Goal: Task Accomplishment & Management: Use online tool/utility

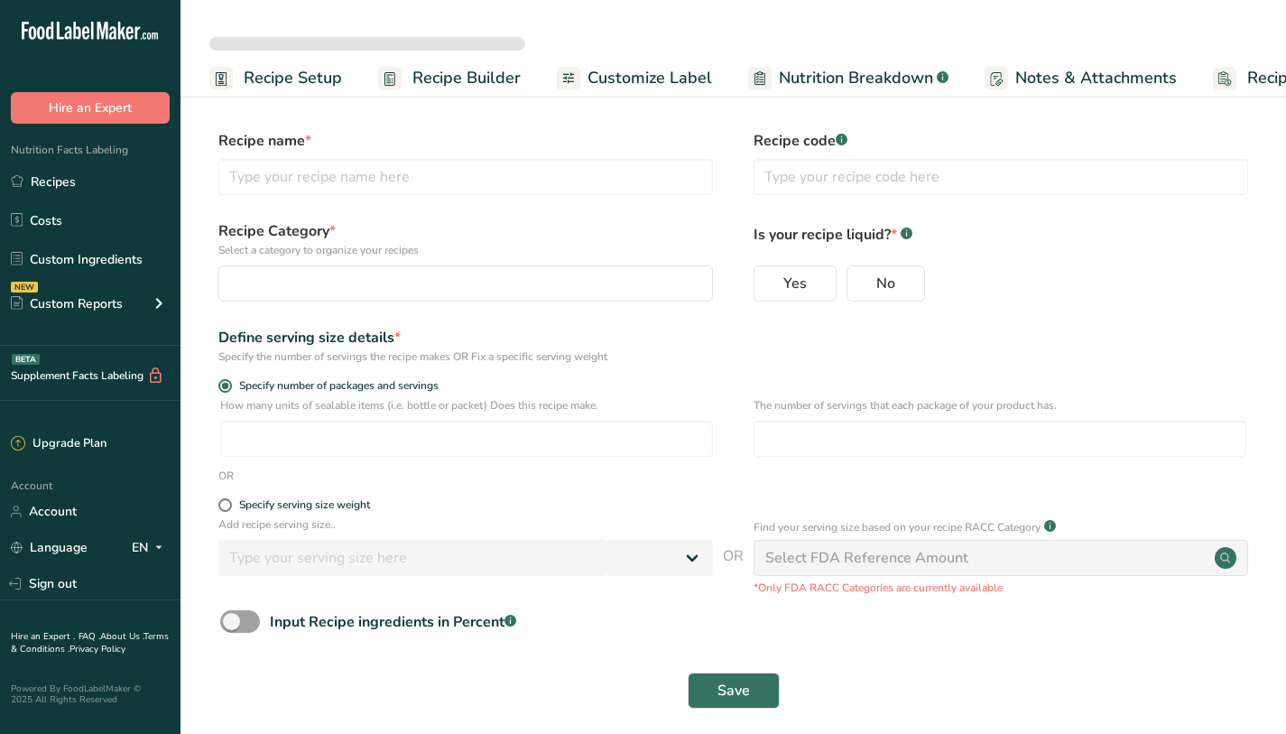
select select
click at [325, 79] on span "Recipe Setup" at bounding box center [293, 78] width 98 height 24
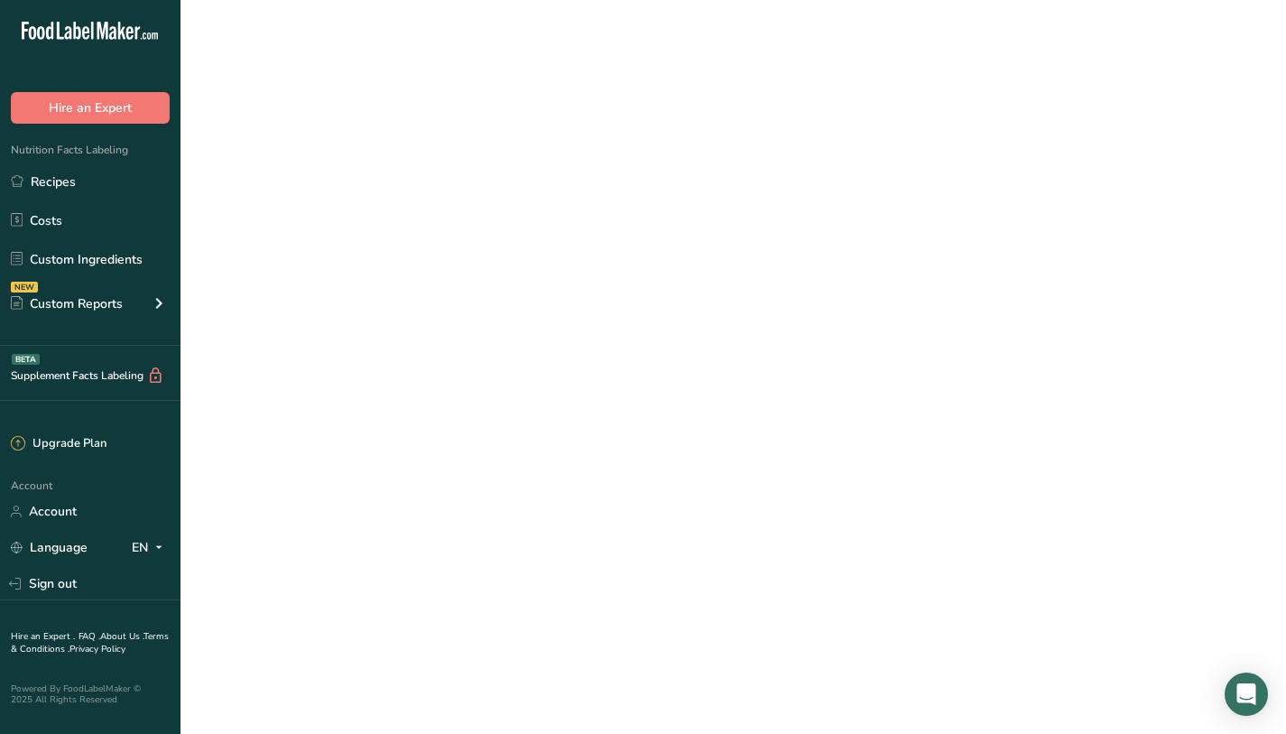
scroll to position [0, 6]
select select
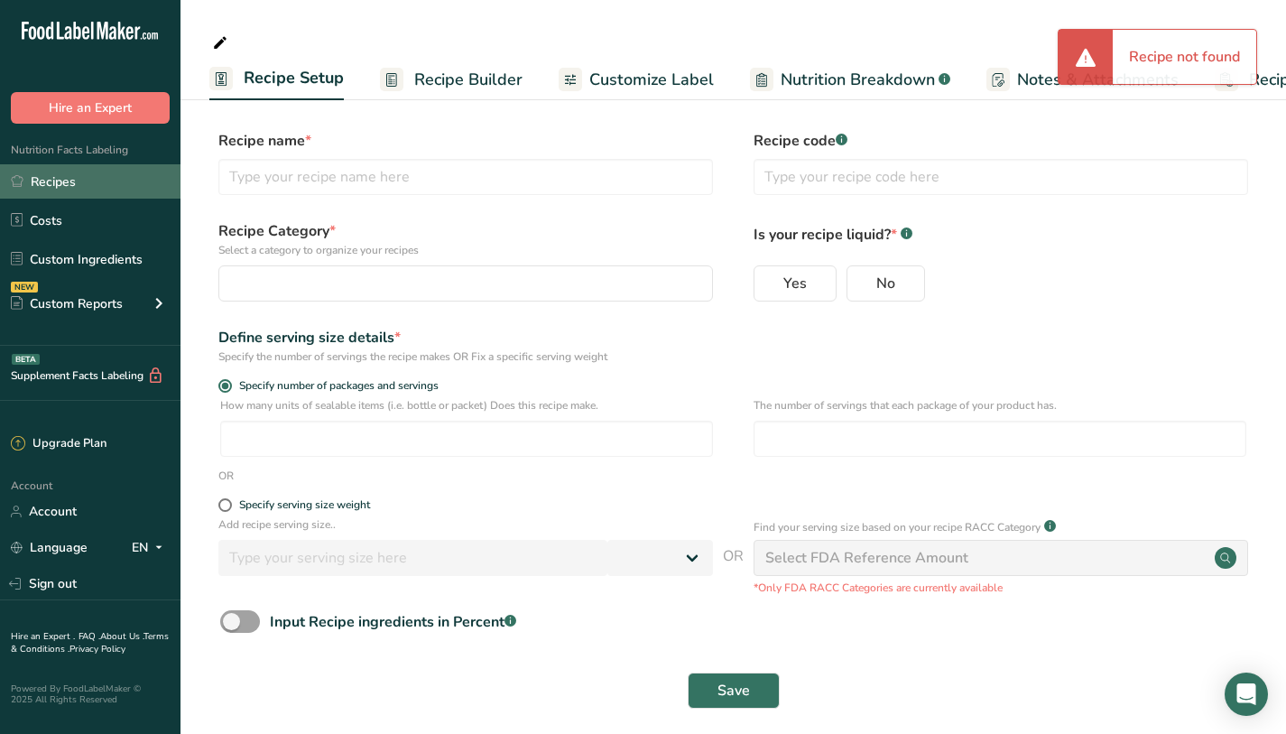
click at [90, 171] on link "Recipes" at bounding box center [90, 181] width 181 height 34
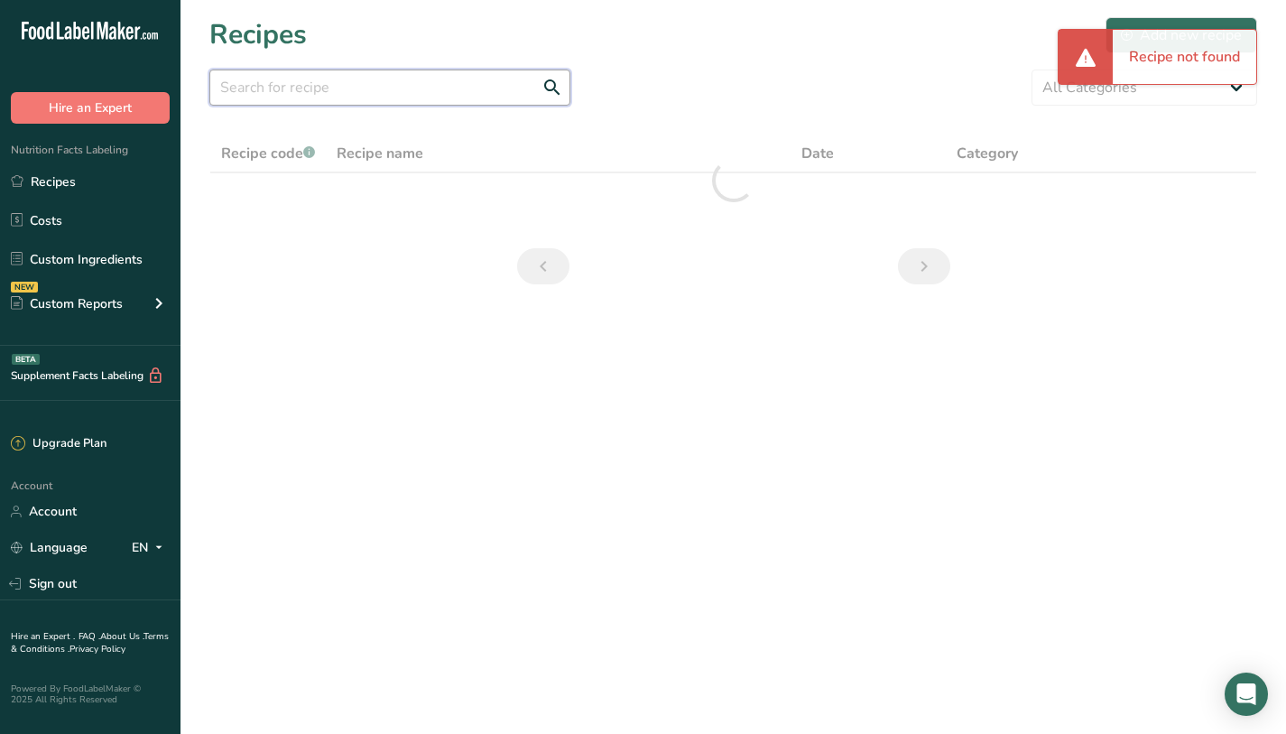
click at [415, 94] on input "text" at bounding box center [389, 87] width 361 height 36
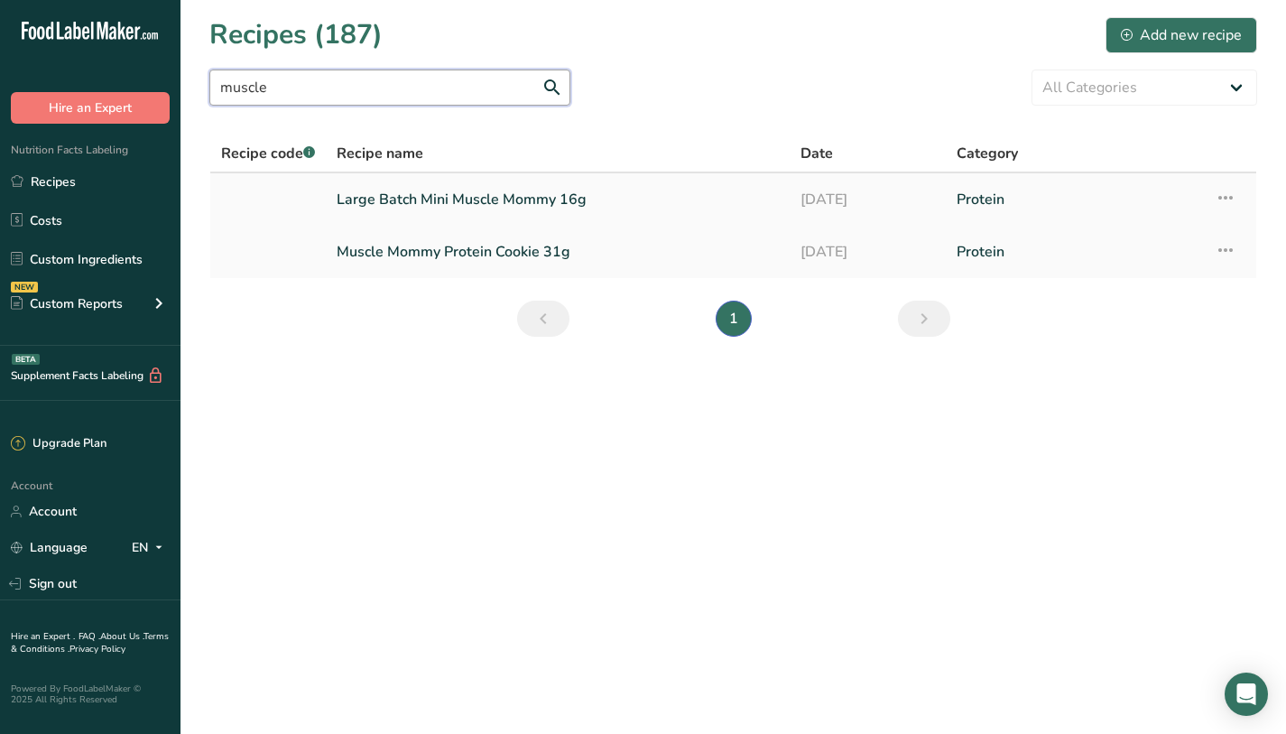
type input "muscle"
click at [409, 184] on link "Large Batch Mini Muscle Mommy 16g" at bounding box center [558, 200] width 442 height 38
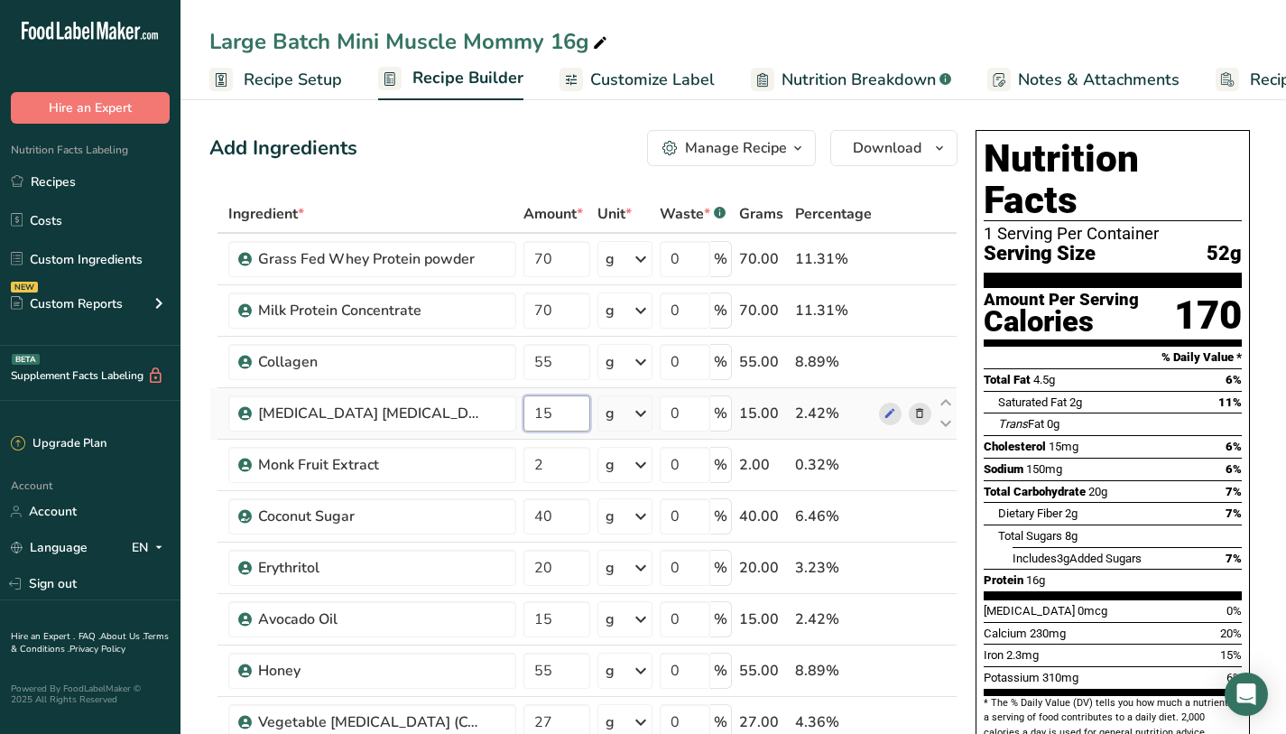
click at [578, 404] on input "15" at bounding box center [556, 413] width 67 height 36
type input "10"
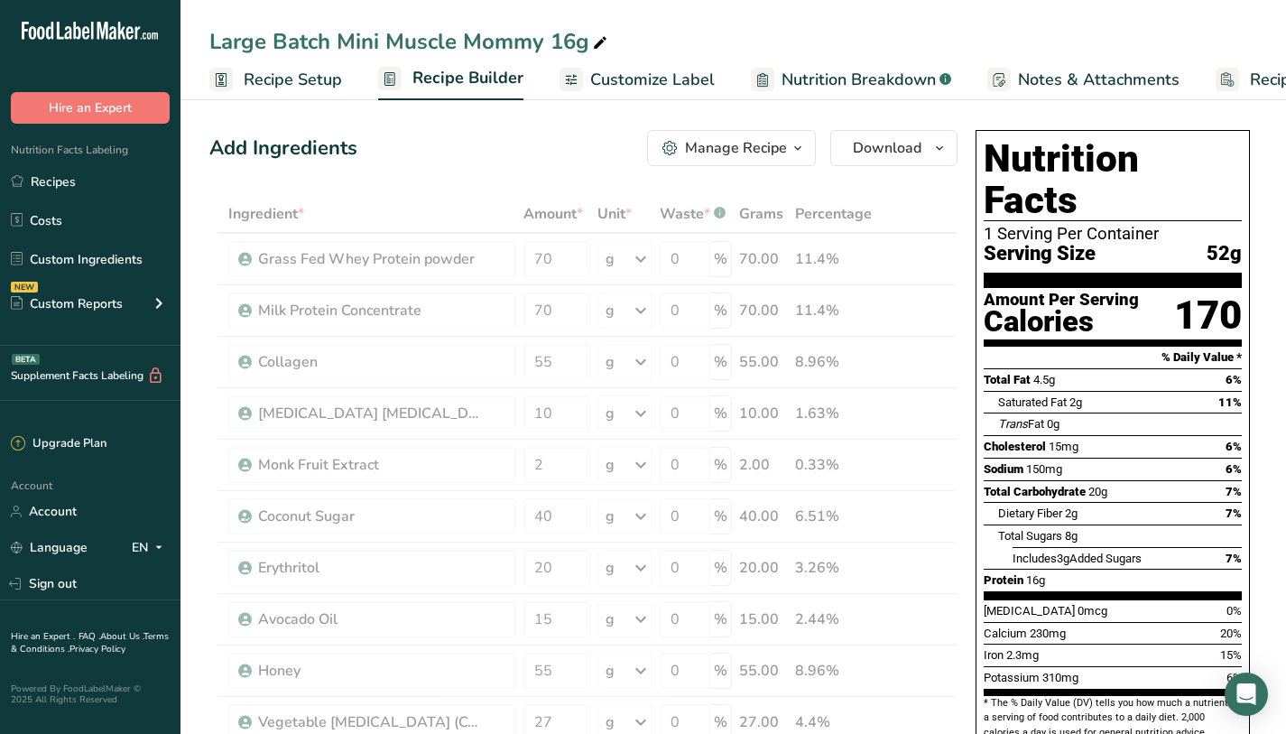
click at [1136, 502] on div "Dietary Fiber 2g 7%" at bounding box center [1120, 513] width 244 height 23
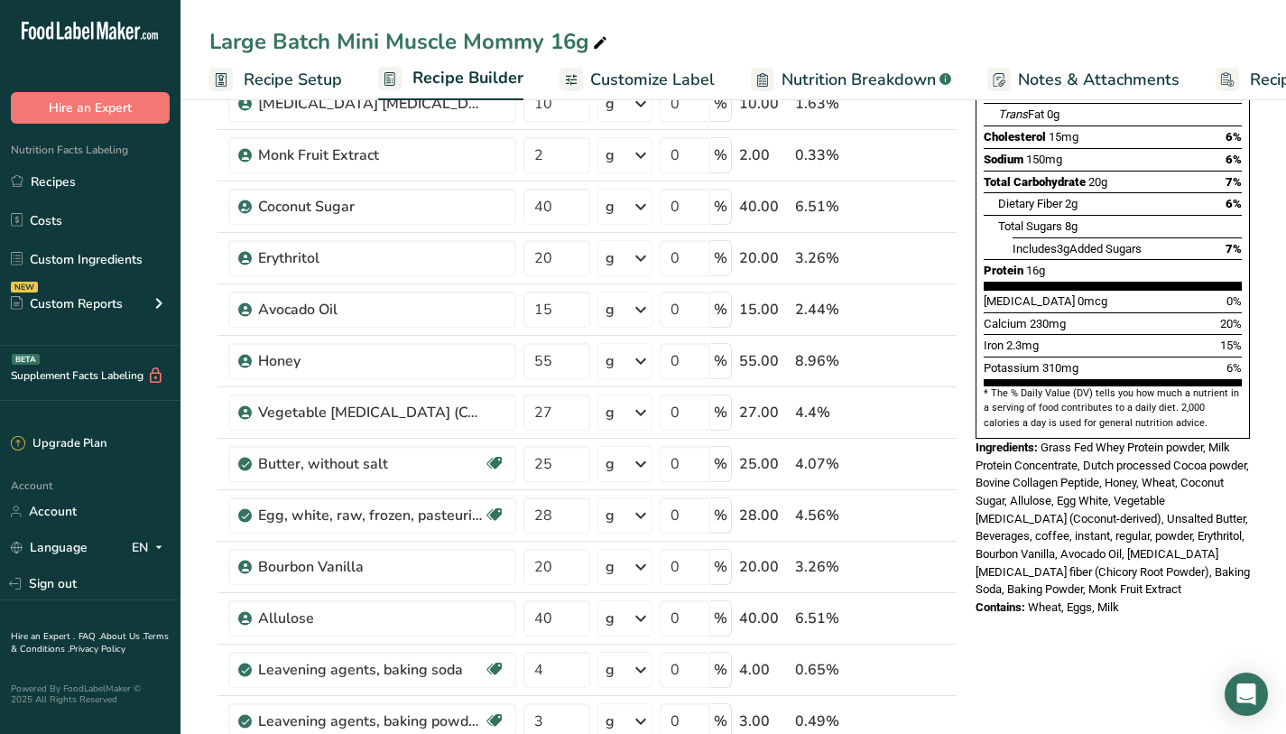
scroll to position [340, 0]
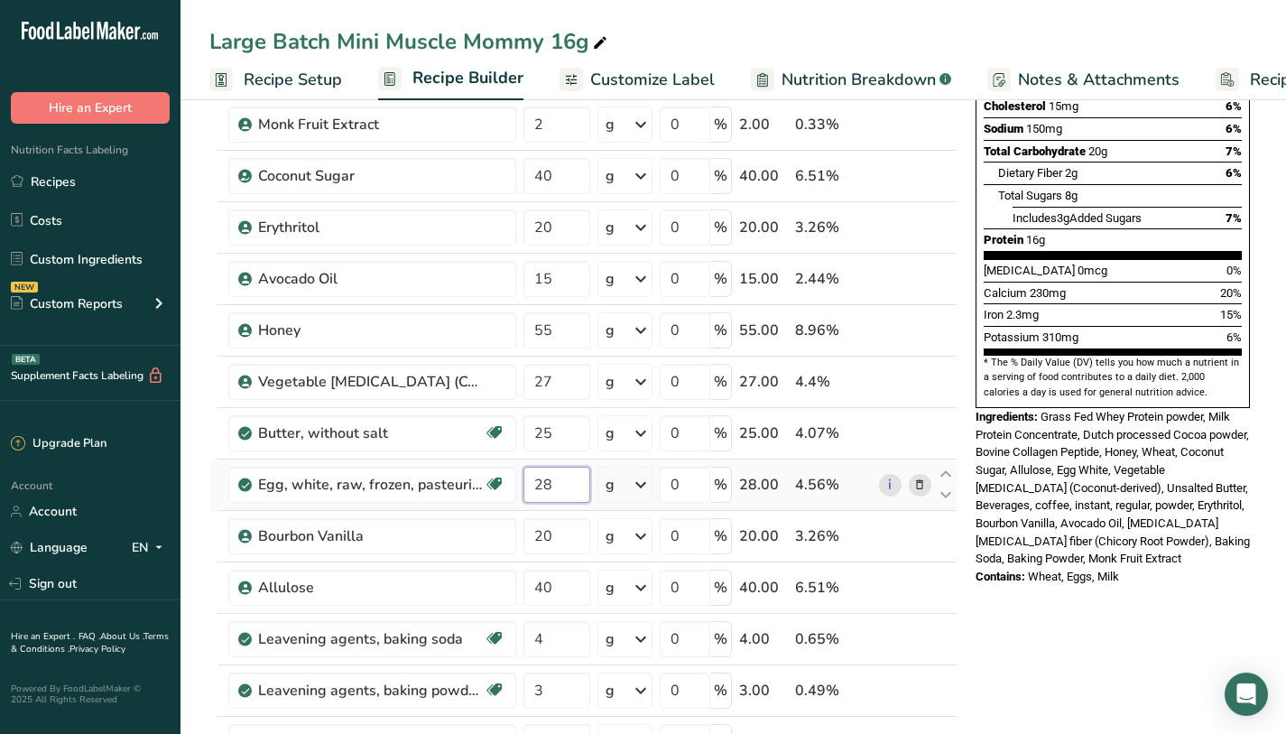
click at [568, 495] on input "28" at bounding box center [556, 485] width 67 height 36
type input "2"
type input "30"
click at [1025, 313] on div "Nutrition Facts 1 Serving Per Container Serving Size 51g Amount Per Serving Cal…" at bounding box center [1113, 99] width 274 height 618
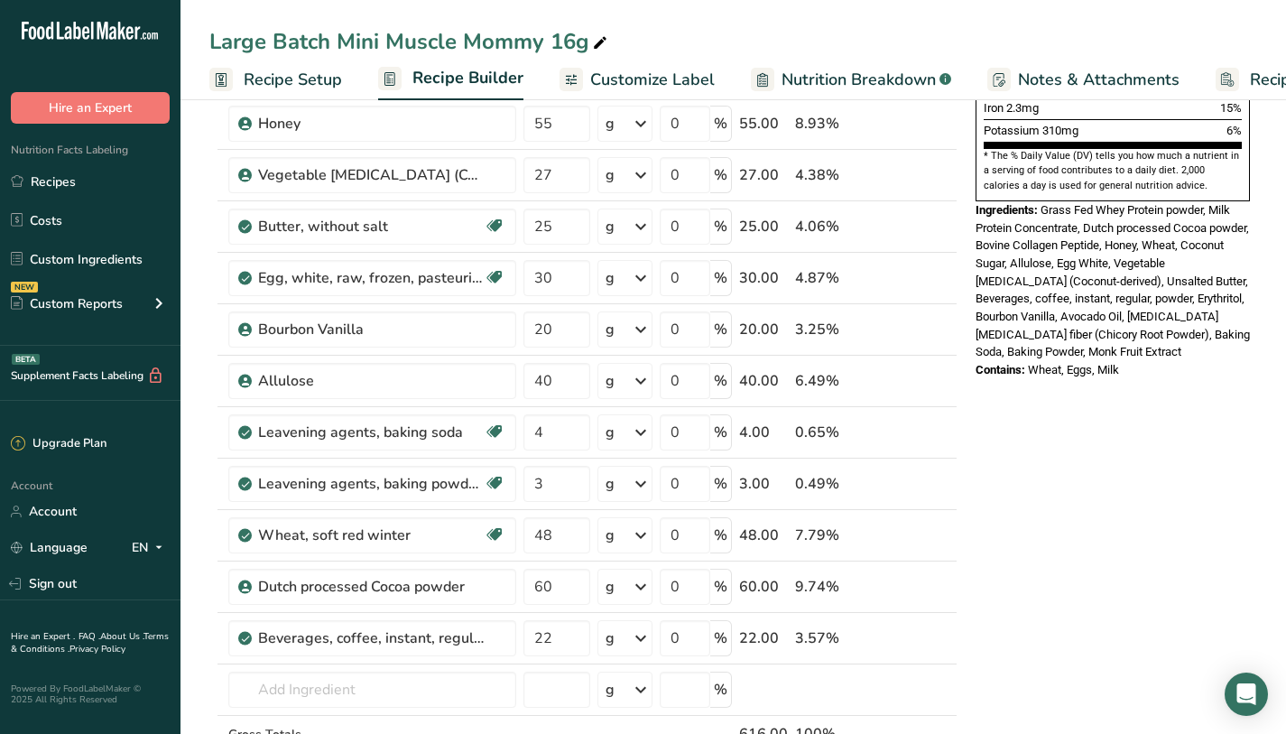
scroll to position [548, 0]
click at [566, 653] on input "22" at bounding box center [556, 637] width 67 height 36
type input "20"
click at [1030, 456] on div "Nutrition Facts 1 Serving Per Container Serving Size 51g Amount Per Serving Cal…" at bounding box center [1112, 517] width 289 height 1884
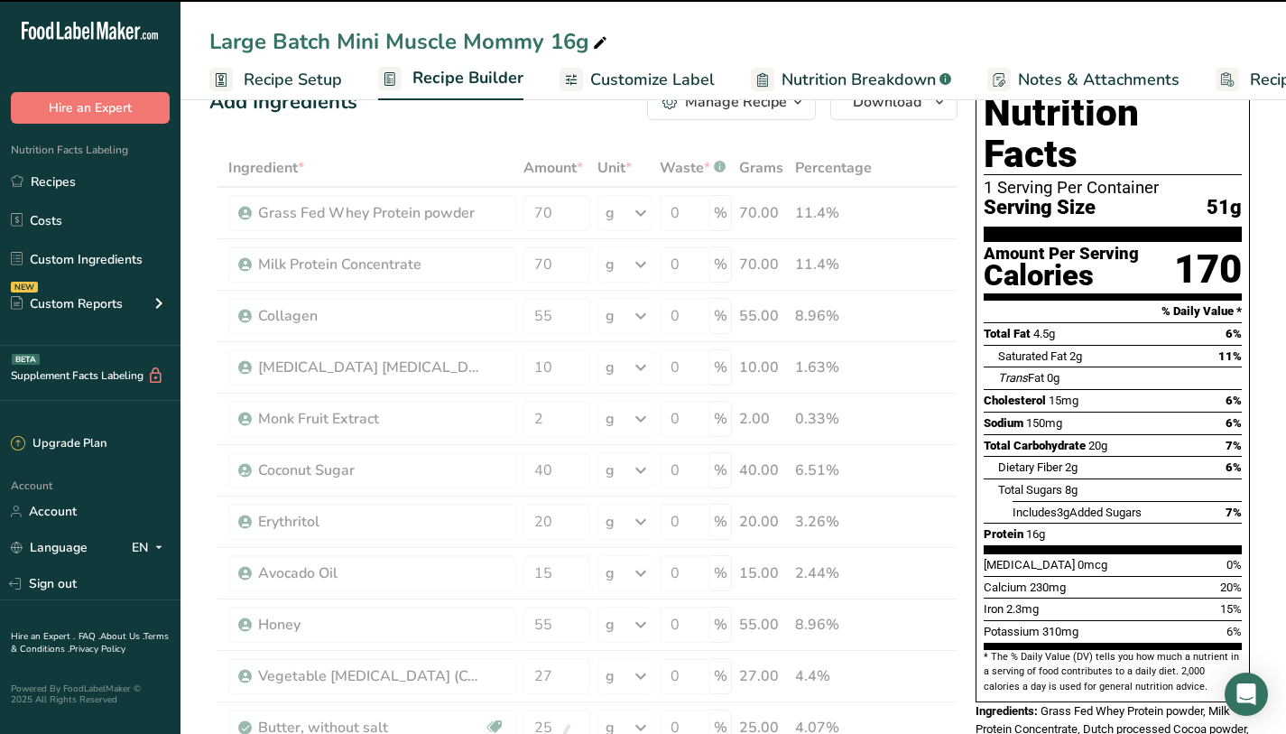
scroll to position [0, 0]
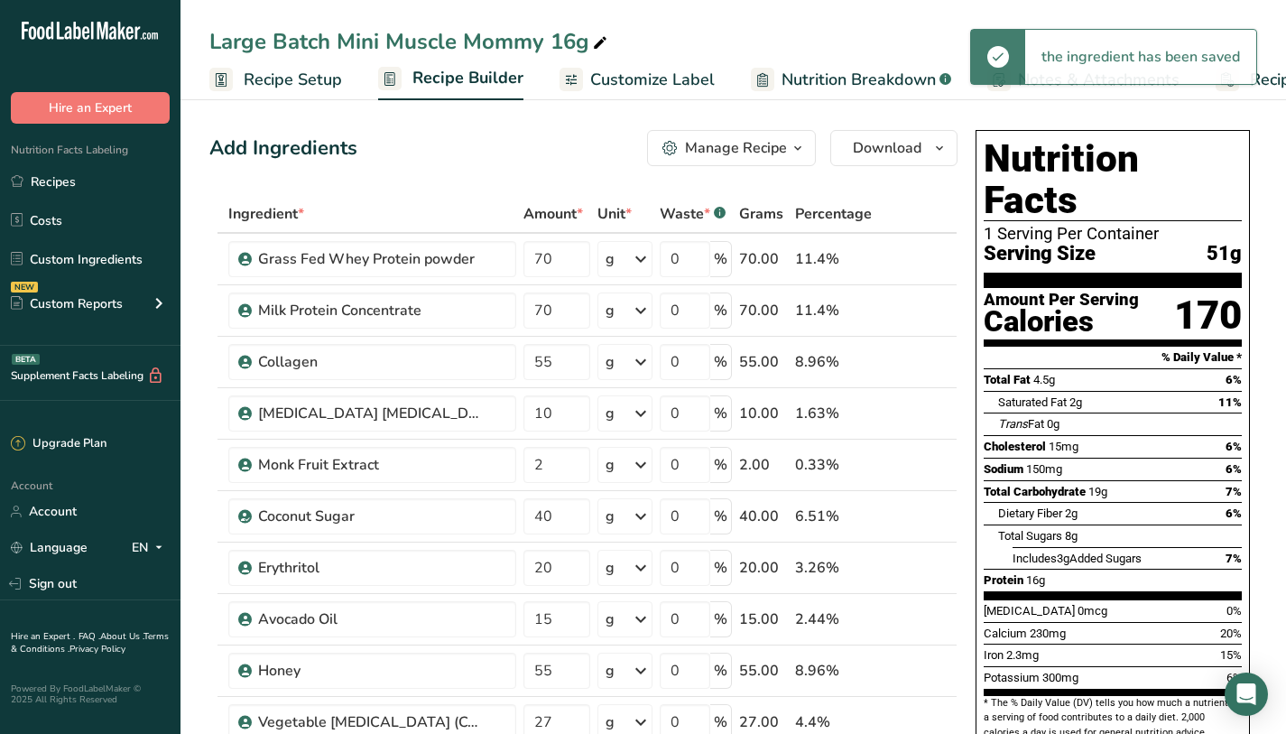
click at [876, 69] on span "Nutrition Breakdown" at bounding box center [859, 80] width 154 height 24
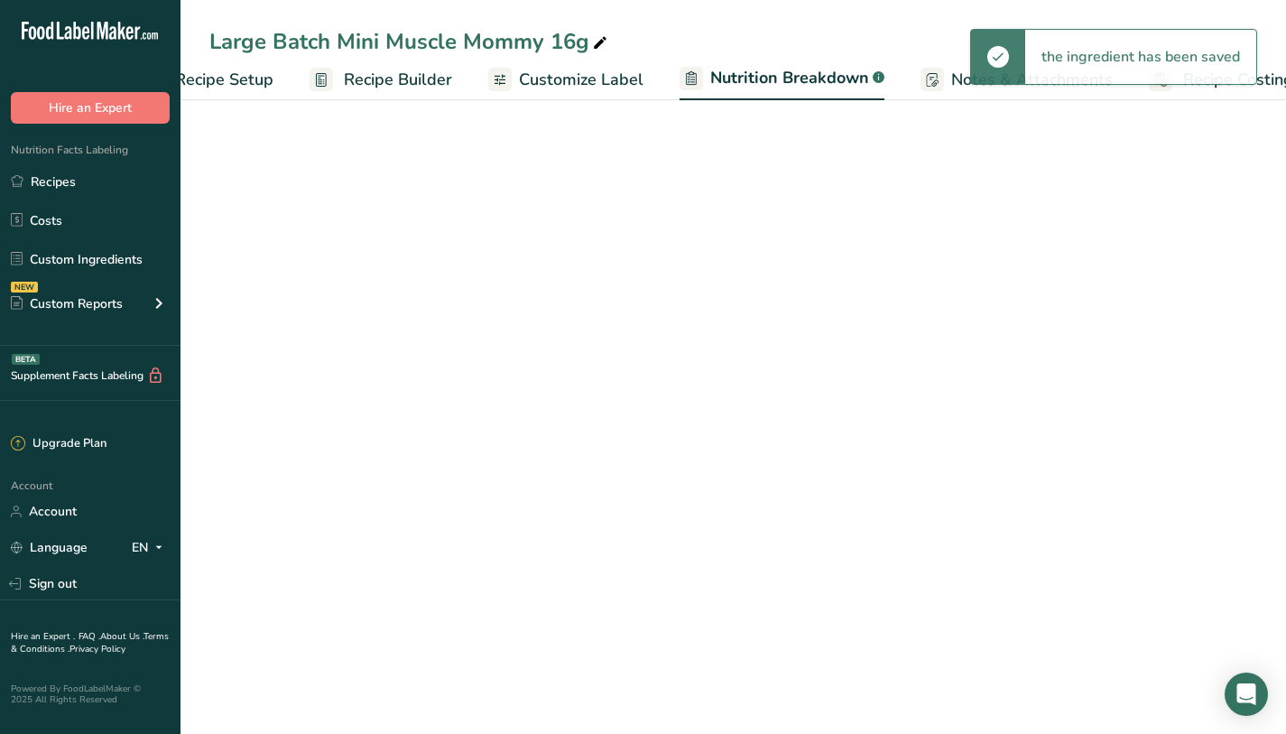
scroll to position [0, 104]
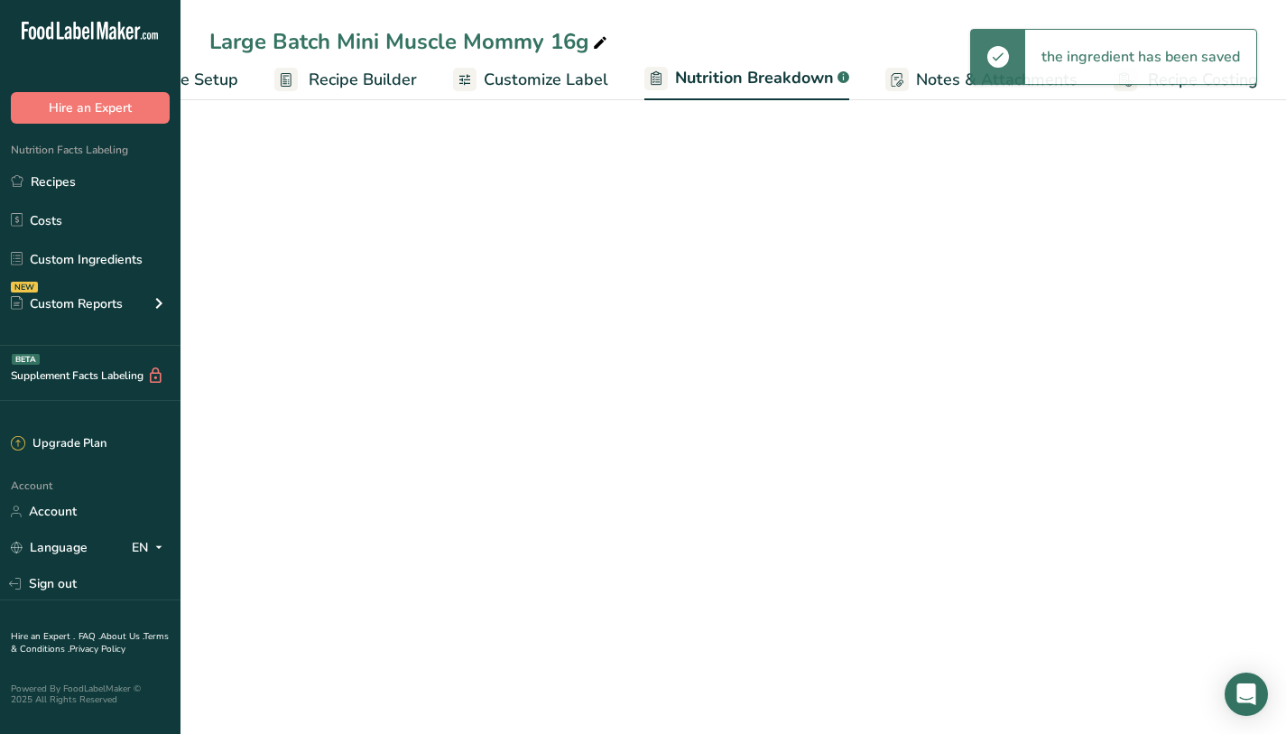
select select "Calories"
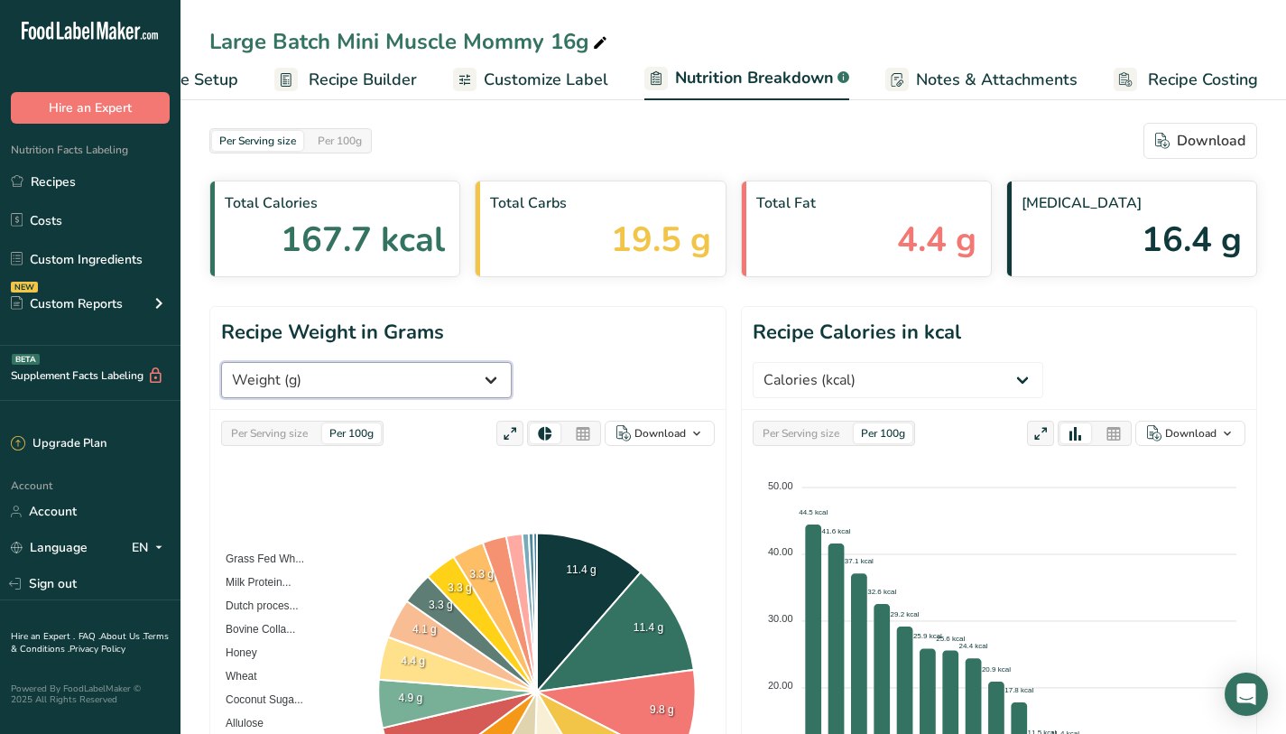
click at [512, 362] on select "Weight (g) Calories (kcal) Energy KJ (kj) Total Fat (g) Saturated Fat (g) Trans…" at bounding box center [366, 380] width 291 height 36
select select "Caffeine"
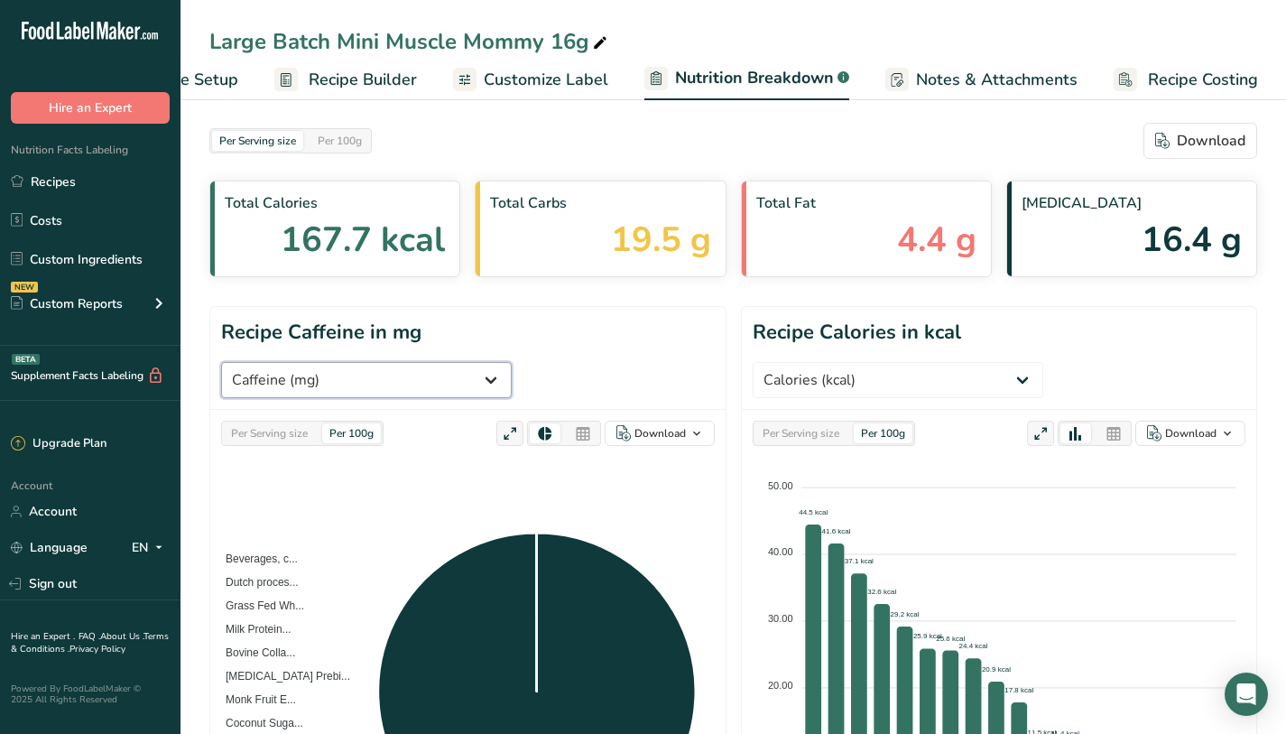
click at [512, 362] on select "Weight (g) Calories (kcal) Energy KJ (kj) Total Fat (g) Saturated Fat (g) Trans…" at bounding box center [366, 380] width 291 height 36
click at [732, 387] on section "Recipe Caffeine in mg Weight (g) Calories (kcal) Energy KJ (kj) Total Fat (g) S…" at bounding box center [733, 621] width 1048 height 631
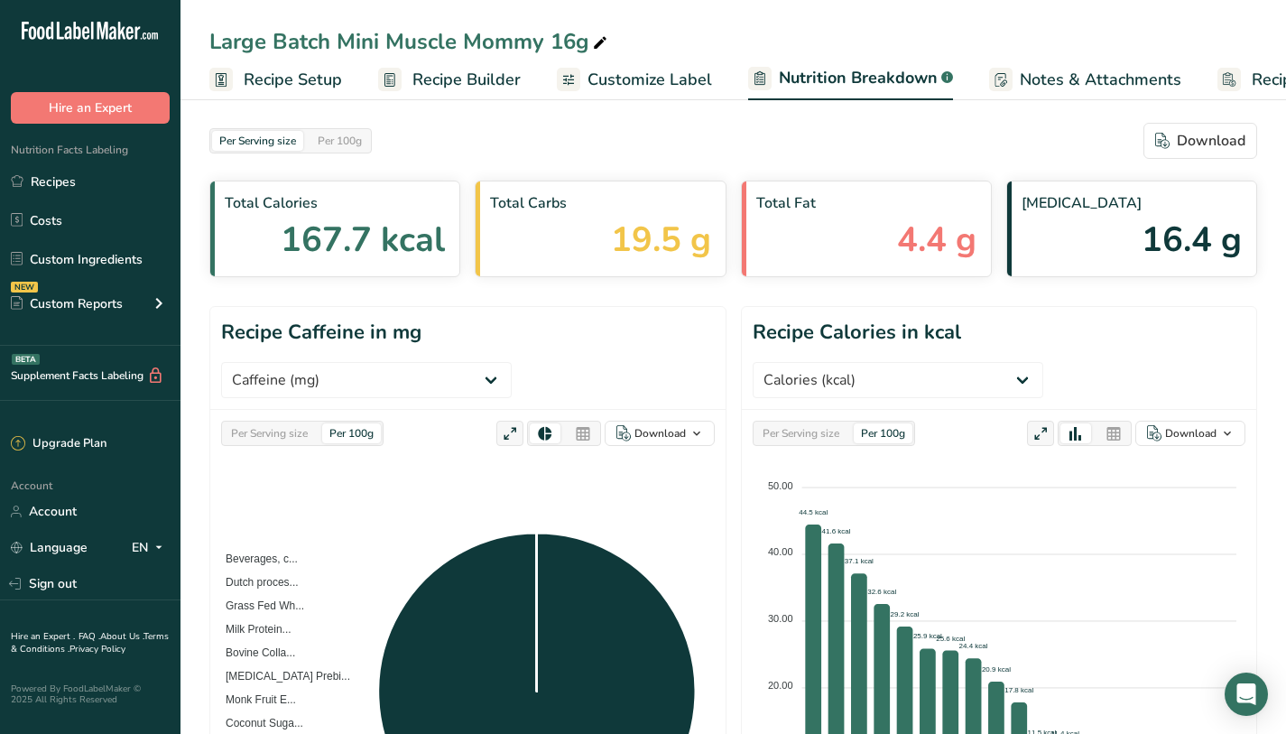
click at [301, 94] on link "Recipe Setup" at bounding box center [275, 80] width 133 height 41
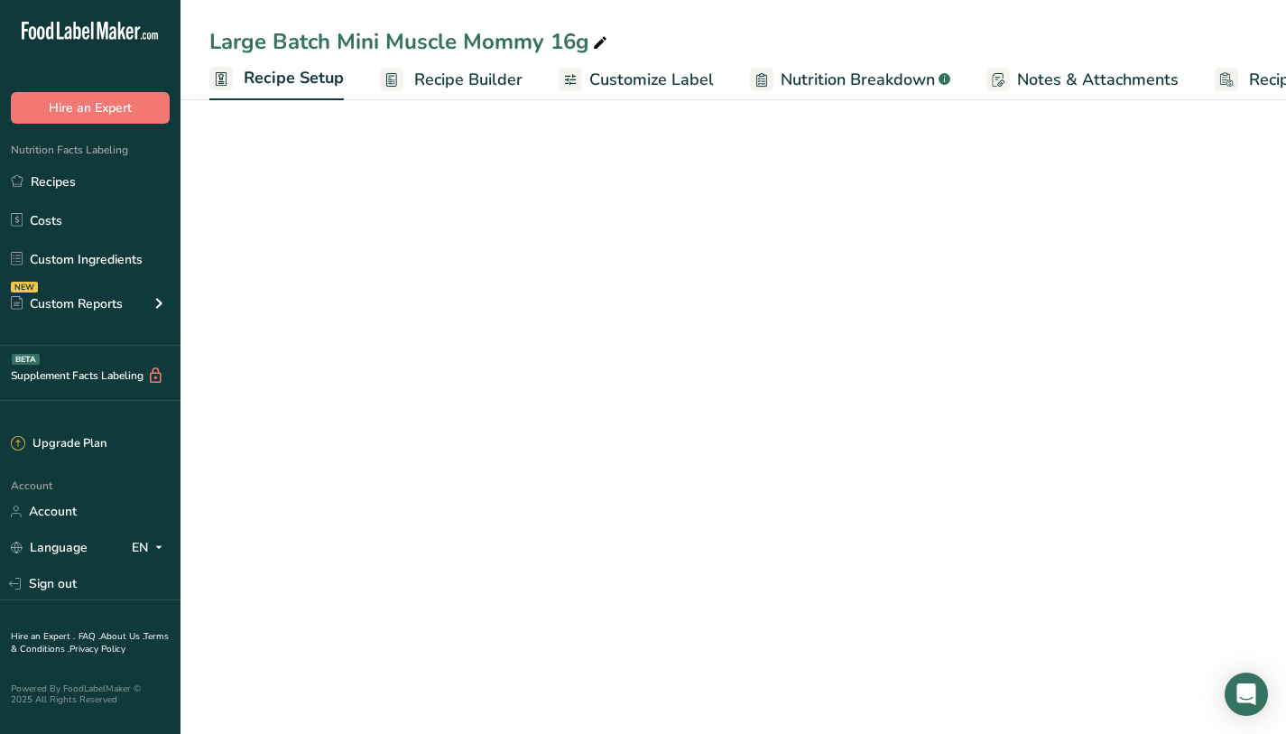
scroll to position [0, 6]
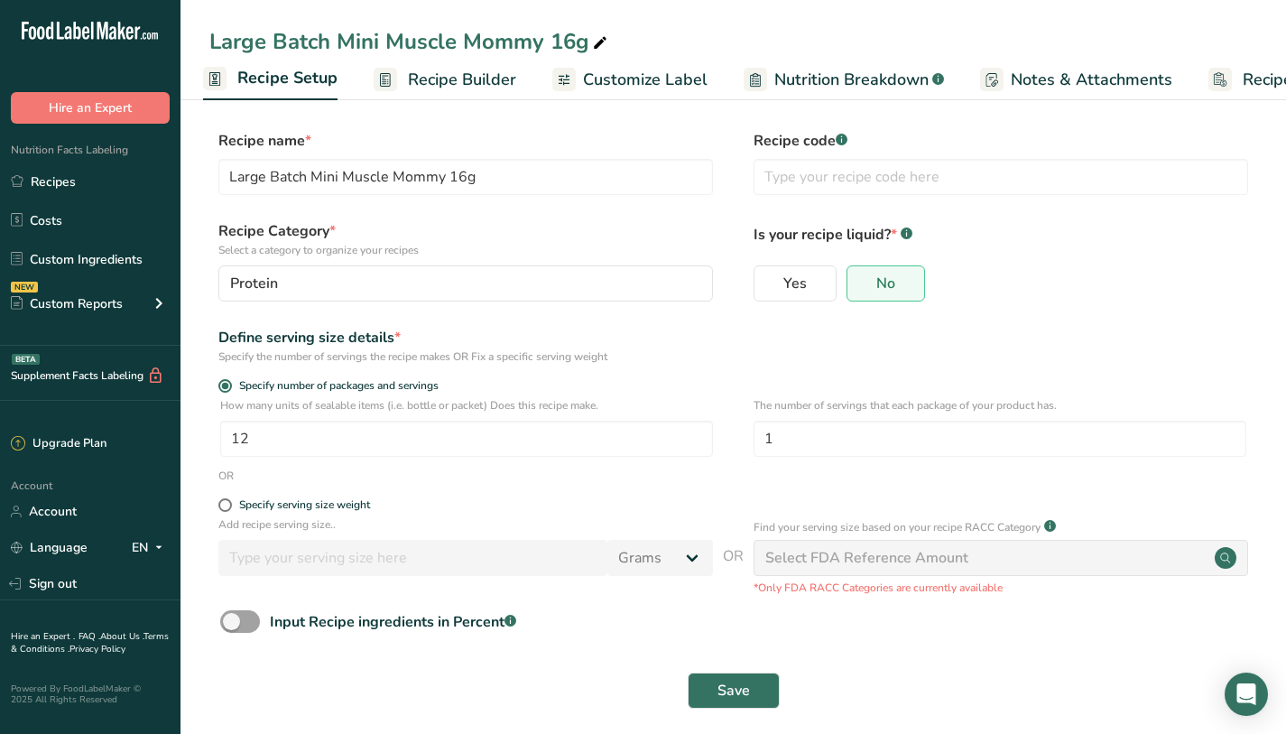
click at [508, 91] on link "Recipe Builder" at bounding box center [445, 80] width 143 height 41
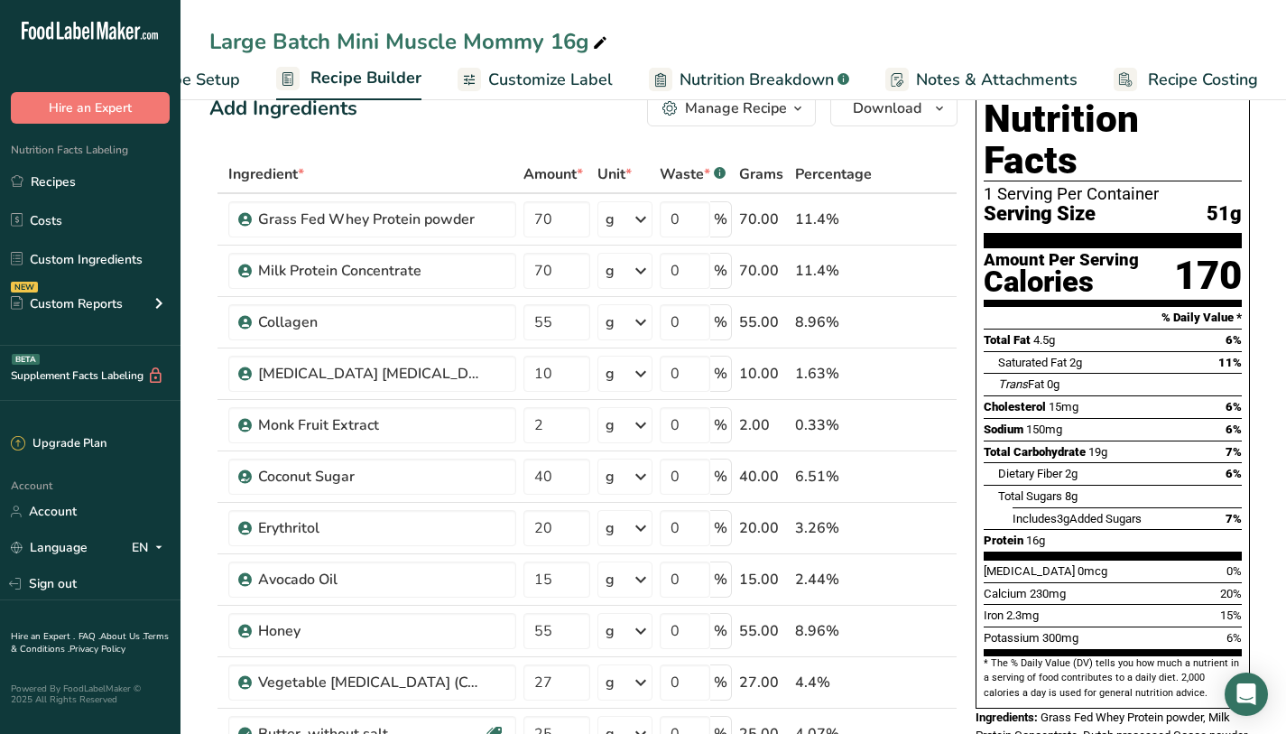
scroll to position [65, 0]
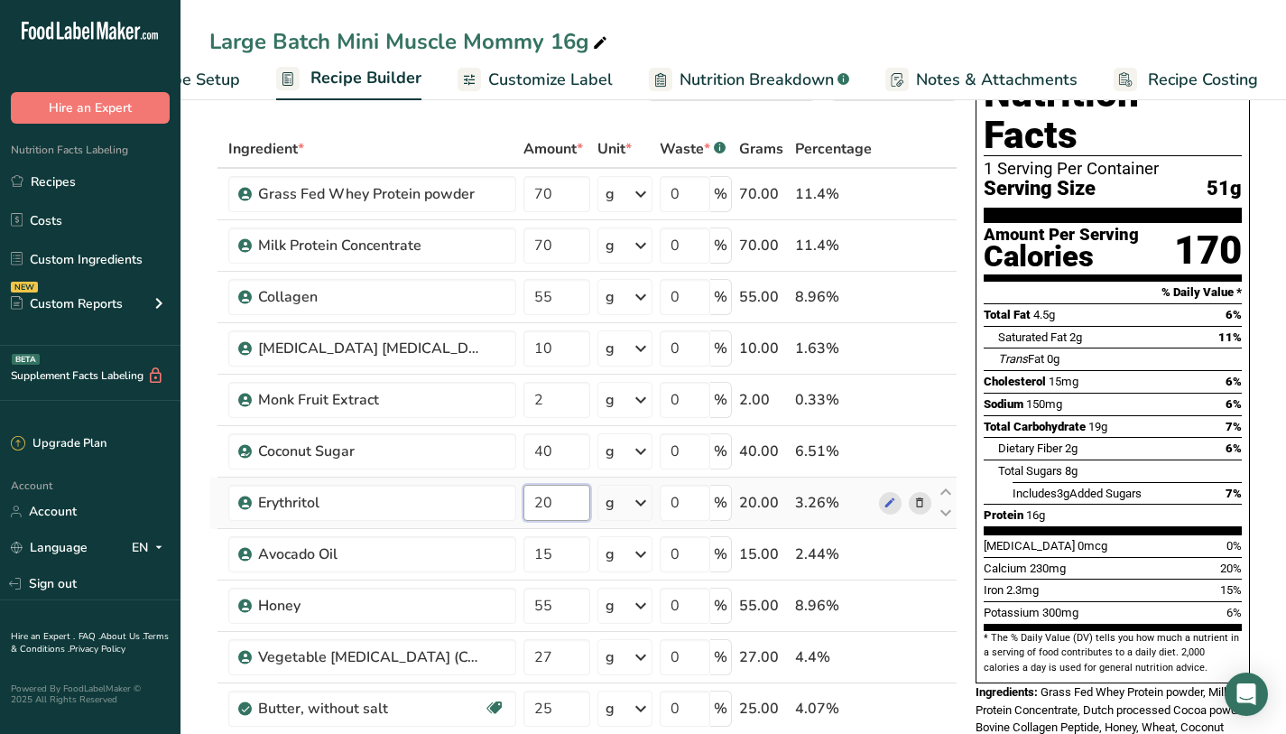
click at [567, 511] on input "20" at bounding box center [556, 503] width 67 height 36
type input "28"
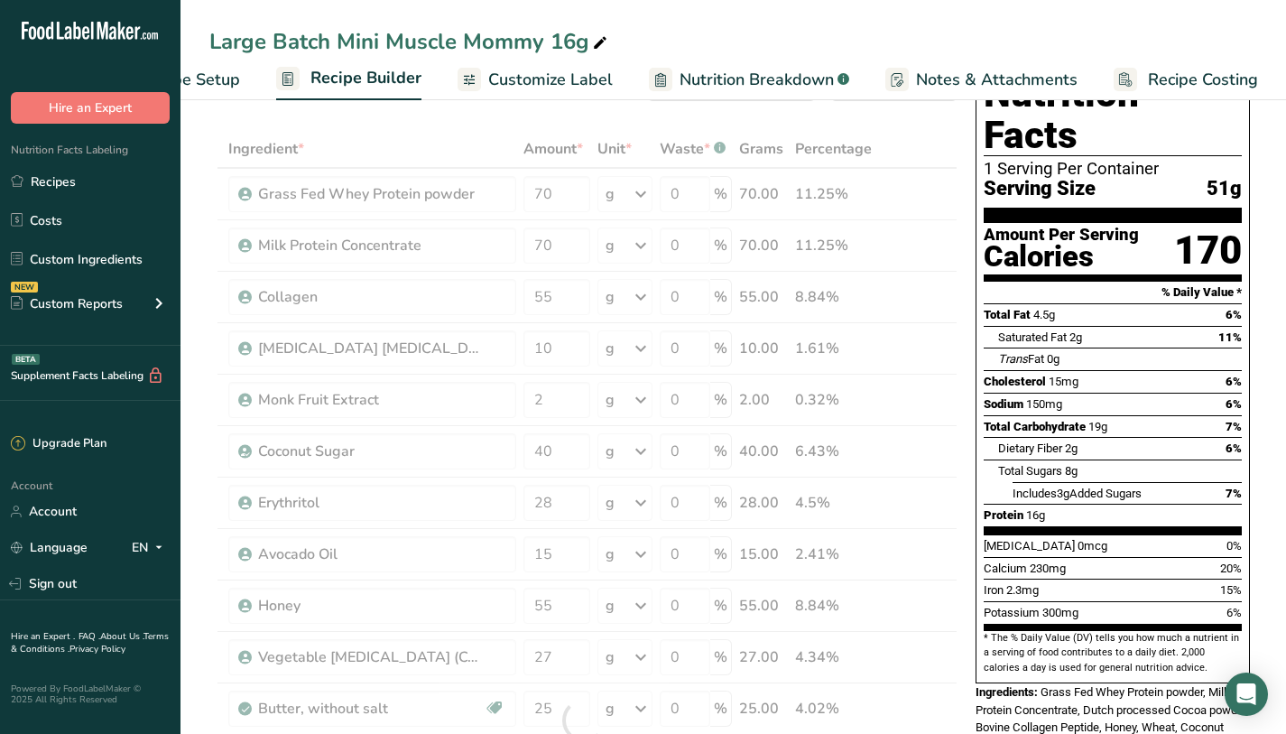
click at [1171, 415] on div "Total Carbohydrate 19g 7%" at bounding box center [1113, 426] width 258 height 23
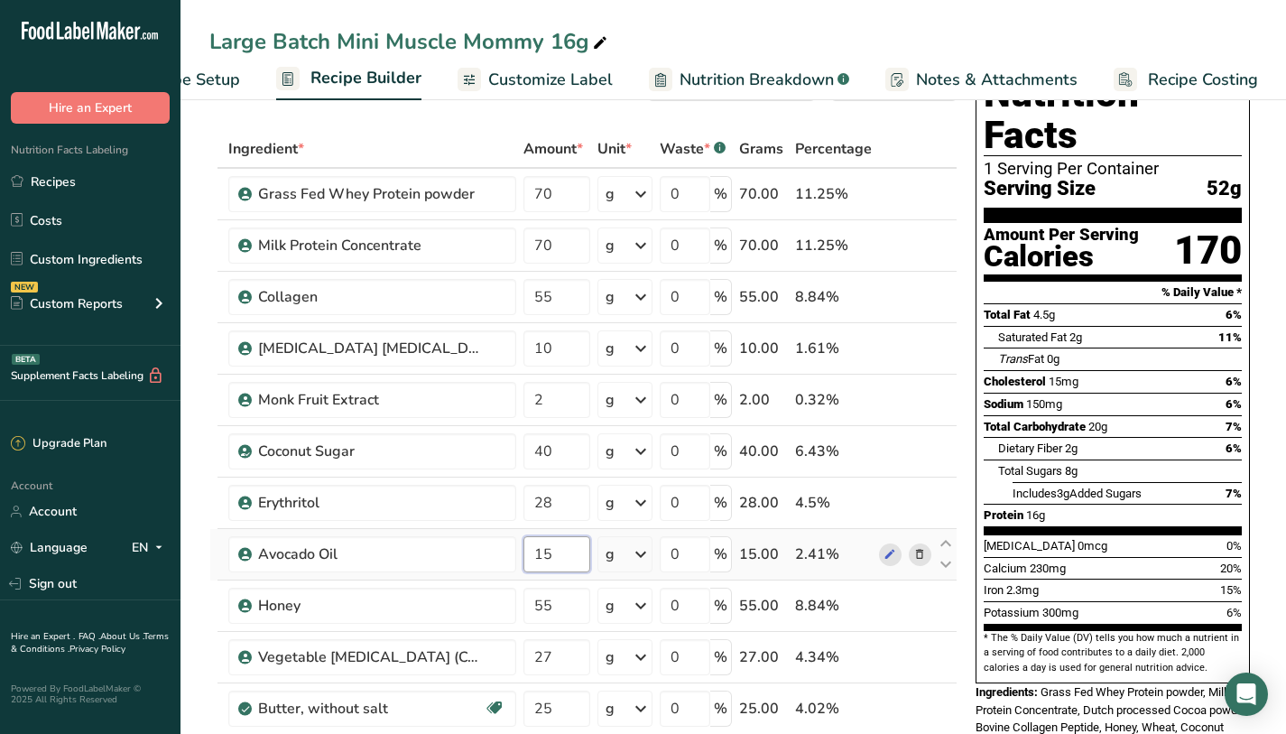
click at [573, 548] on input "15" at bounding box center [556, 554] width 67 height 36
type input "17"
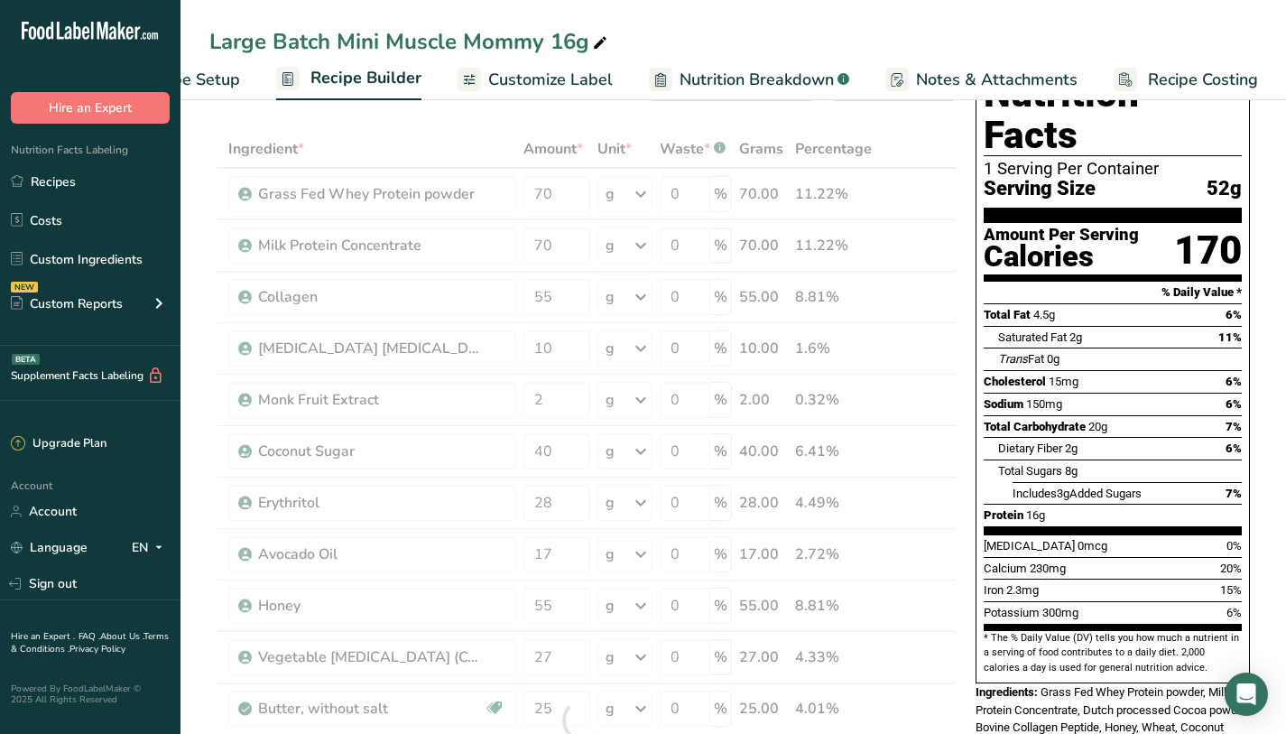
click at [1158, 370] on div "[MEDICAL_DATA] 15mg 6%" at bounding box center [1113, 381] width 258 height 23
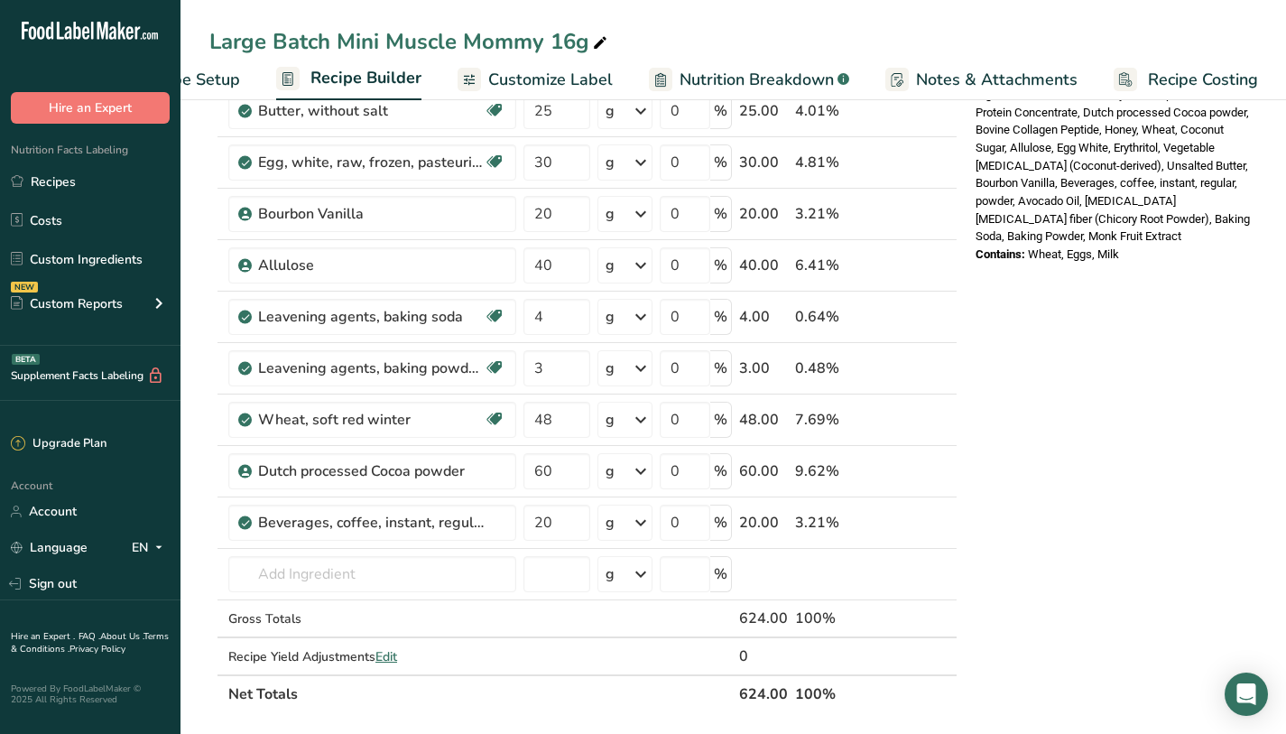
scroll to position [665, 0]
